Goal: Information Seeking & Learning: Learn about a topic

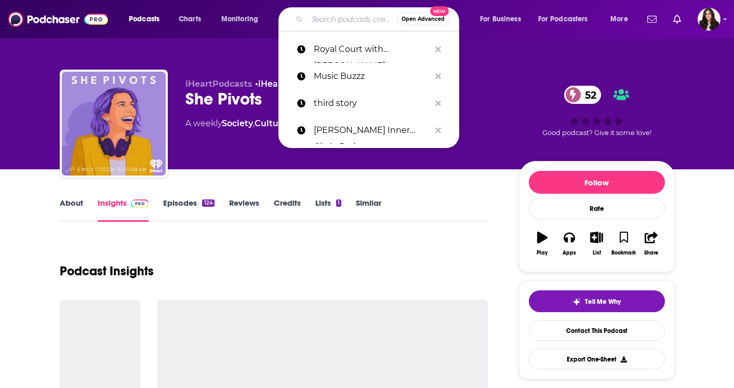
click at [320, 22] on input "Search podcasts, credits, & more..." at bounding box center [352, 19] width 90 height 17
paste input "Real Pod"
type input "Real Pod"
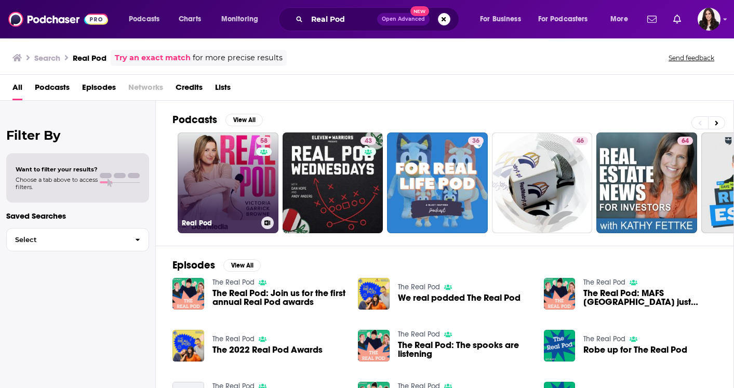
click at [220, 180] on link "58 Real Pod" at bounding box center [228, 182] width 101 height 101
